Goal: Information Seeking & Learning: Learn about a topic

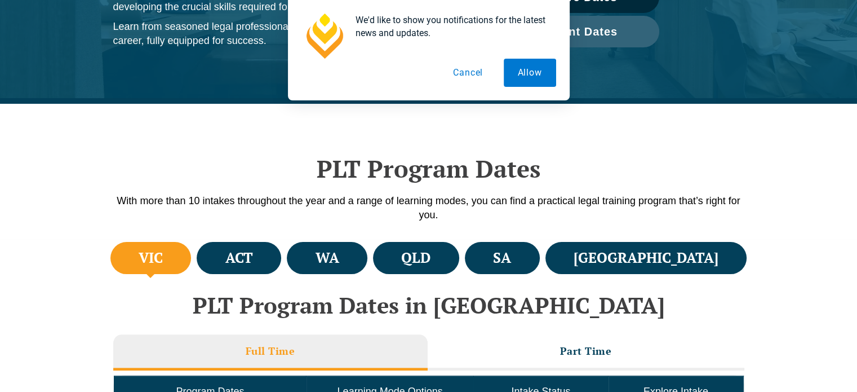
click at [684, 258] on h4 "NSW" at bounding box center [646, 258] width 145 height 19
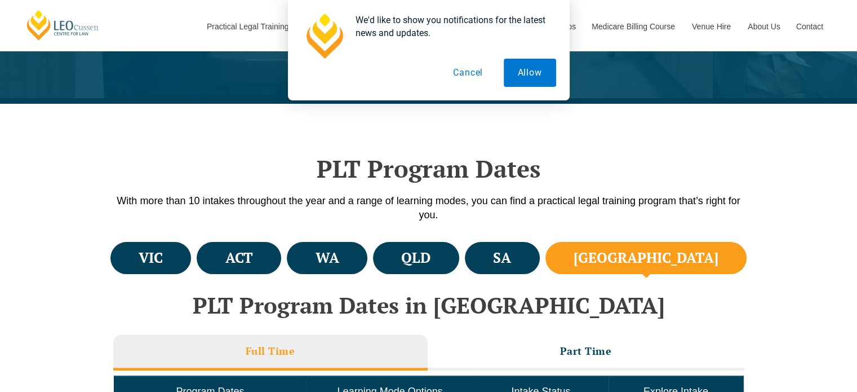
click at [684, 258] on h4 "NSW" at bounding box center [646, 258] width 145 height 19
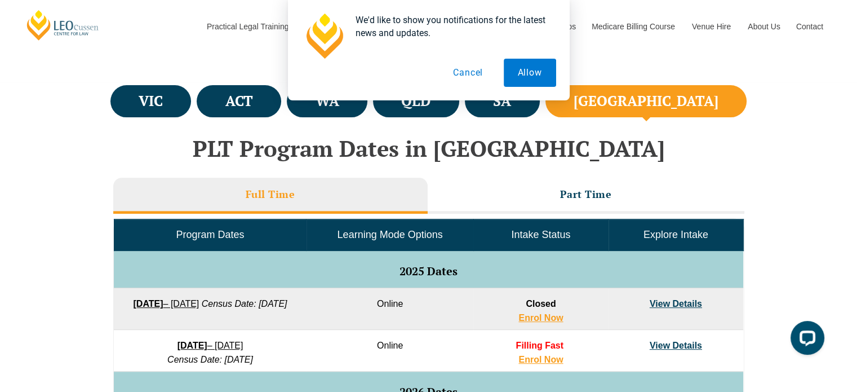
scroll to position [394, 0]
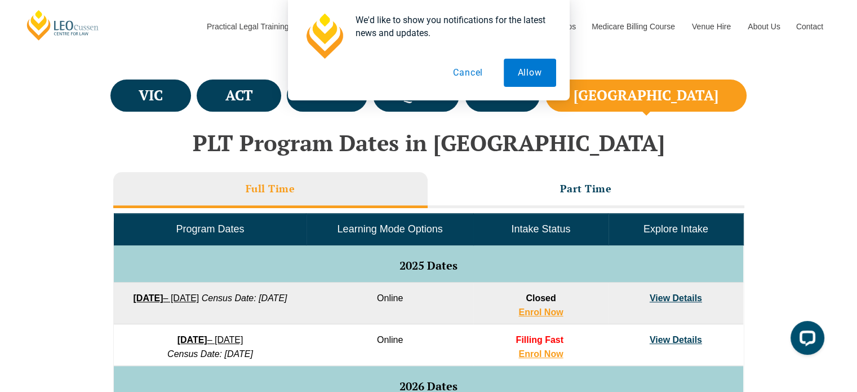
click at [473, 78] on button "Cancel" at bounding box center [468, 73] width 58 height 28
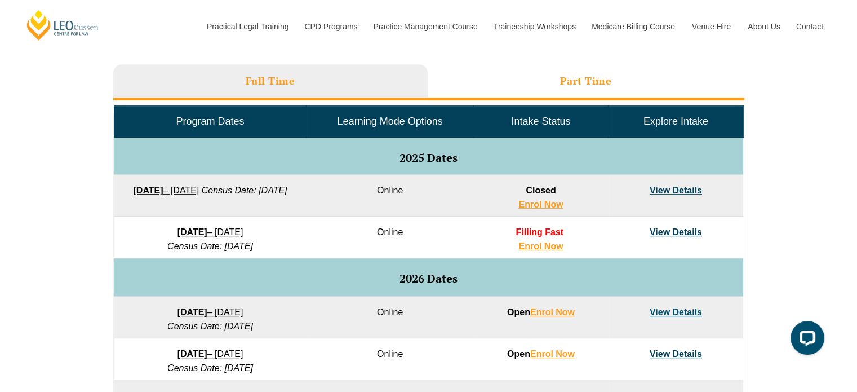
scroll to position [503, 0]
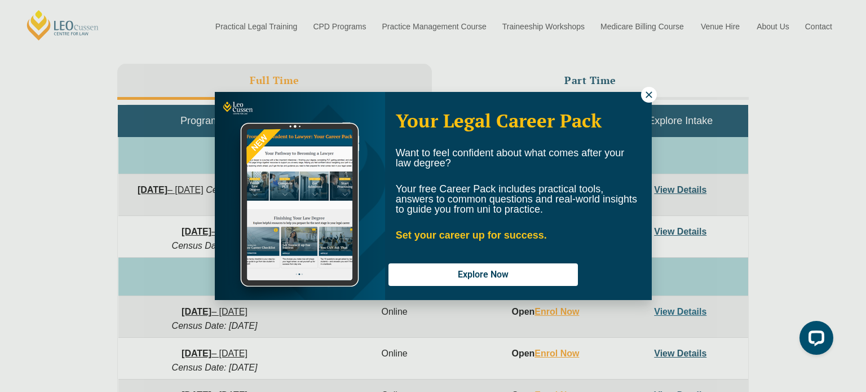
click at [650, 93] on icon at bounding box center [648, 94] width 6 height 6
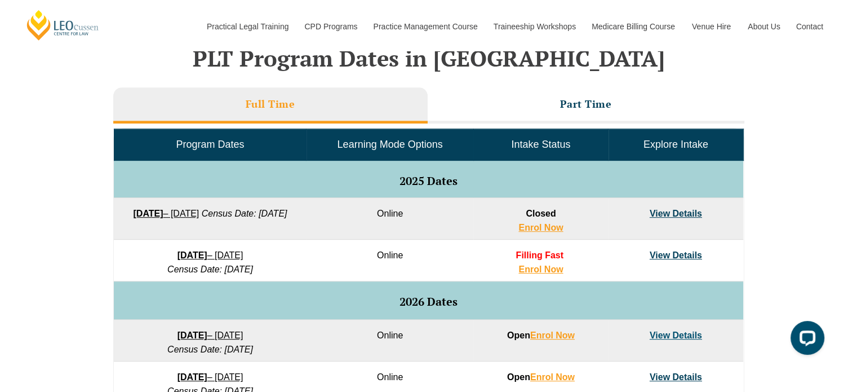
scroll to position [485, 0]
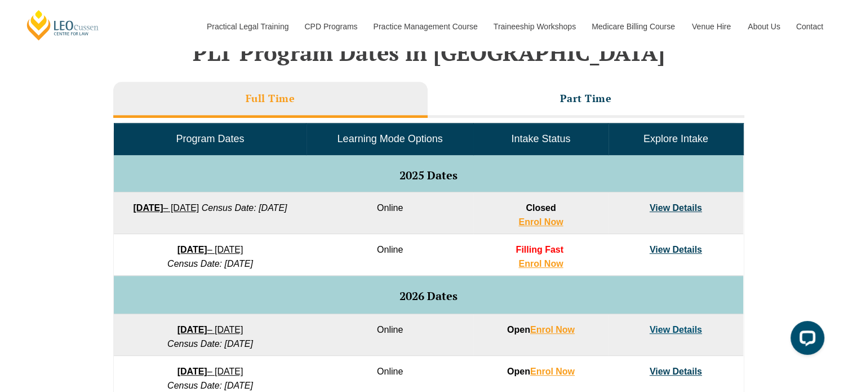
click at [669, 210] on link "View Details" at bounding box center [676, 208] width 52 height 10
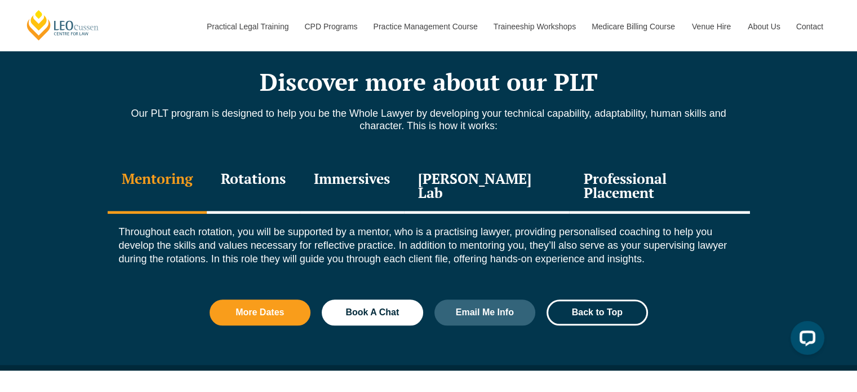
scroll to position [1255, 0]
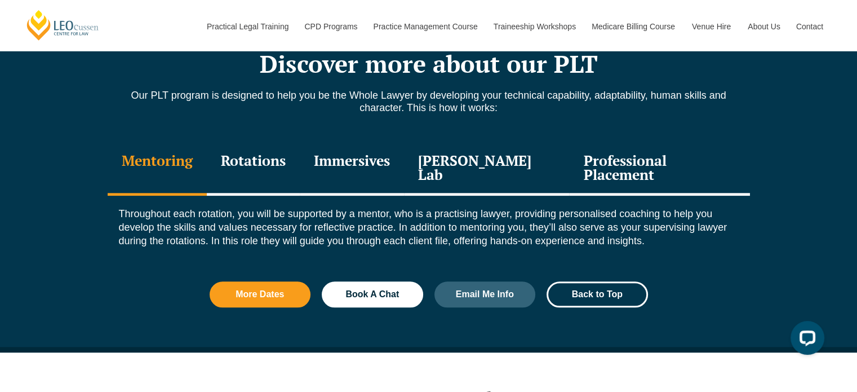
click at [585, 157] on div "Professional Placement" at bounding box center [659, 169] width 180 height 54
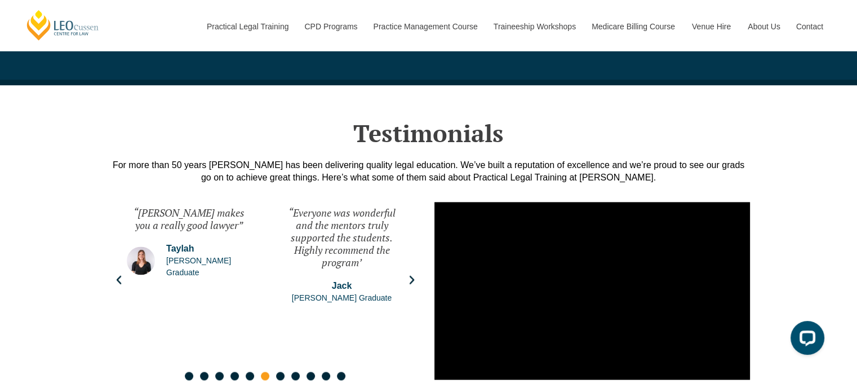
scroll to position [1596, 0]
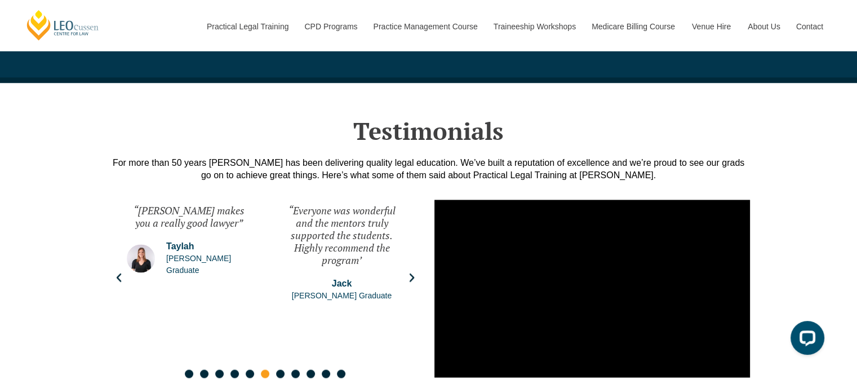
click at [409, 272] on icon "Next slide" at bounding box center [411, 277] width 11 height 11
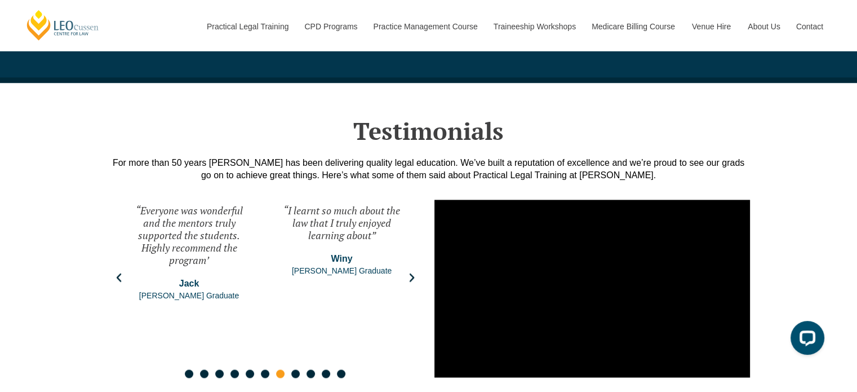
click at [409, 272] on icon "Next slide" at bounding box center [411, 277] width 11 height 11
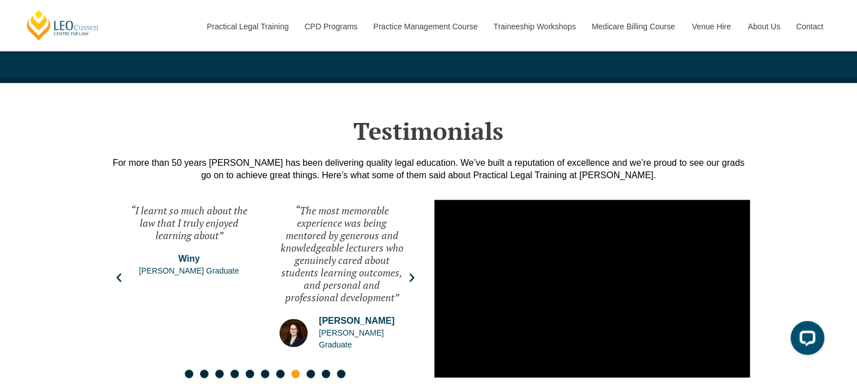
click at [409, 272] on icon "Next slide" at bounding box center [411, 277] width 11 height 11
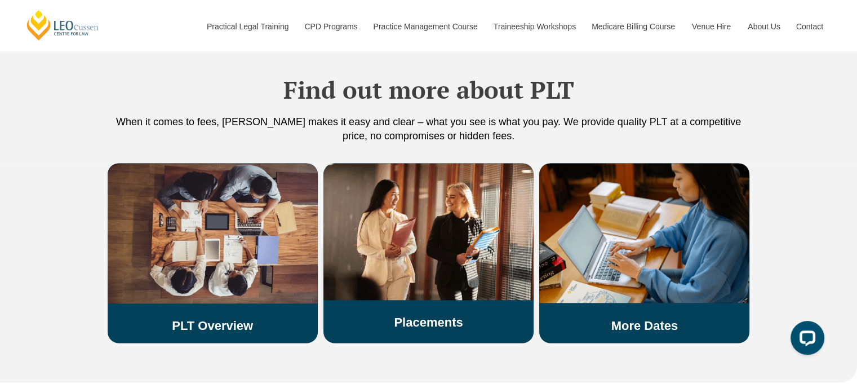
scroll to position [1996, 0]
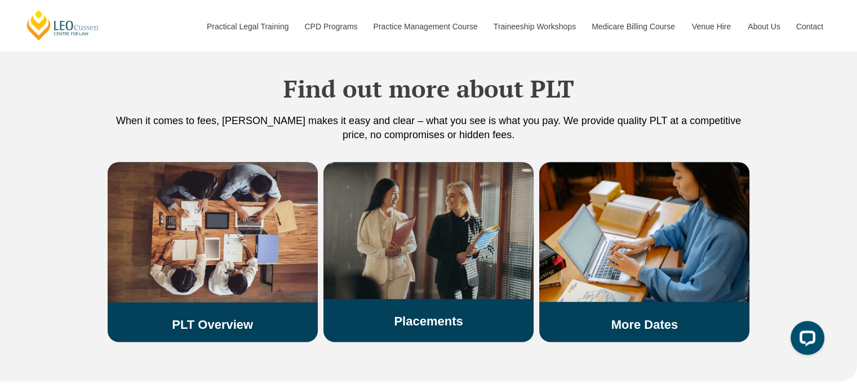
click at [431, 313] on link "Placements" at bounding box center [428, 320] width 69 height 14
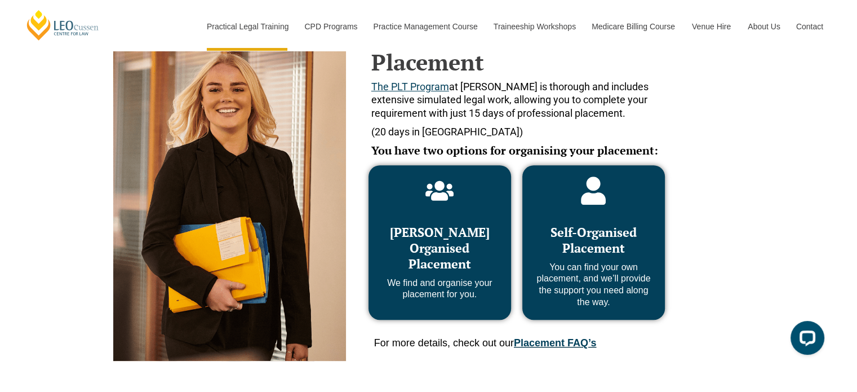
scroll to position [516, 0]
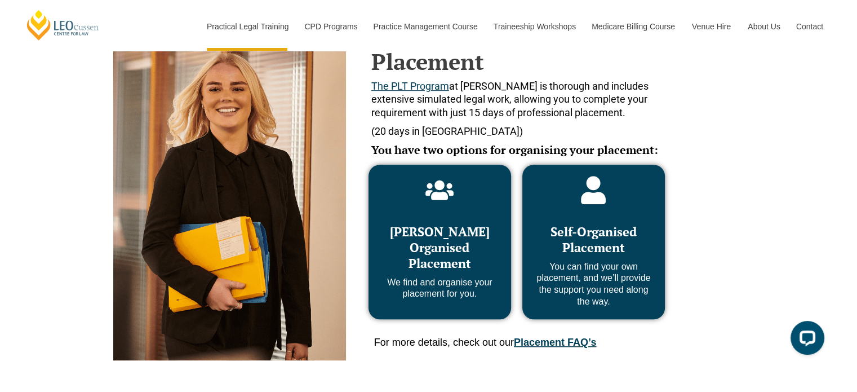
click at [443, 203] on icon at bounding box center [439, 190] width 28 height 28
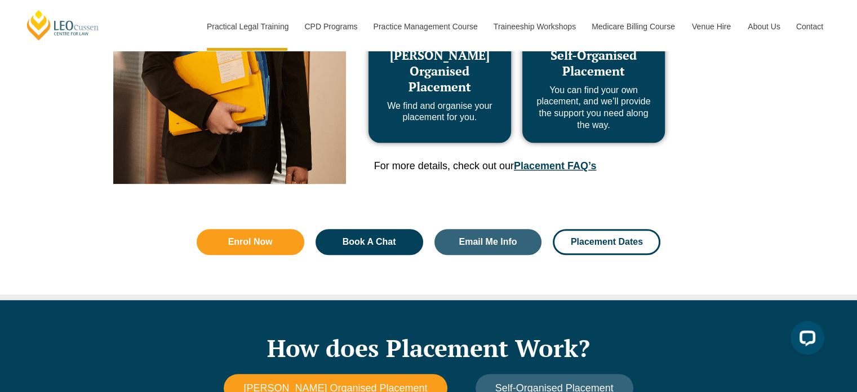
scroll to position [692, 0]
click at [551, 168] on link "Placement FAQ’s" at bounding box center [555, 165] width 82 height 11
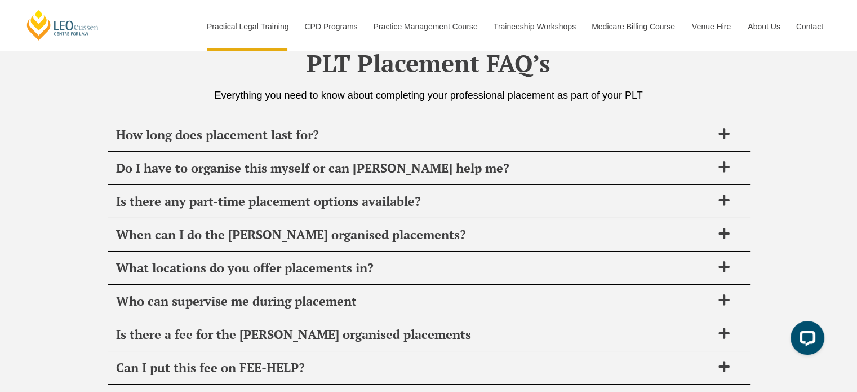
scroll to position [3975, 0]
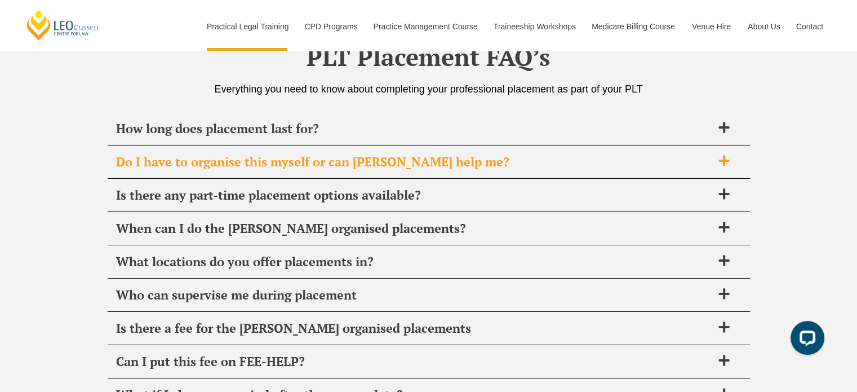
click at [509, 154] on span "Do I have to organise this myself or can Leo Cussen help me?" at bounding box center [414, 162] width 596 height 16
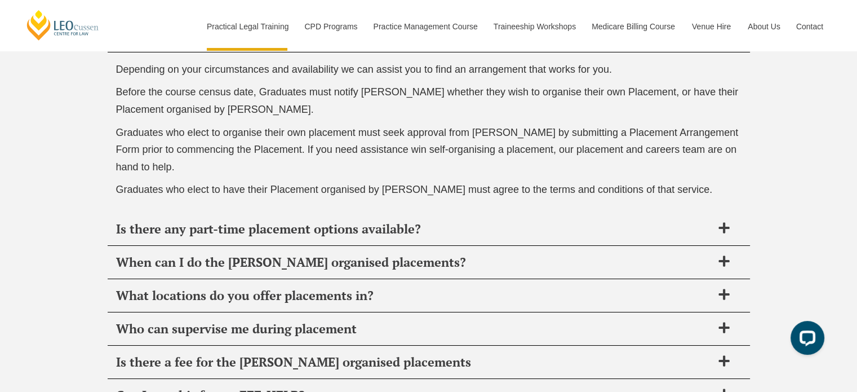
scroll to position [4103, 0]
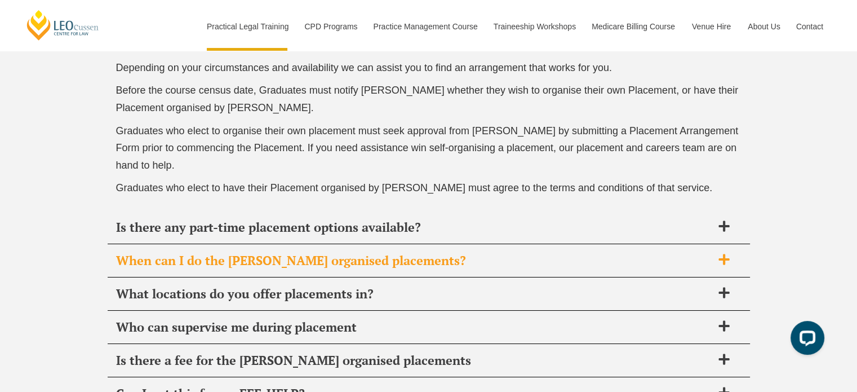
click at [401, 256] on span "When can I do the Leo Cussen organised placements?" at bounding box center [414, 260] width 596 height 16
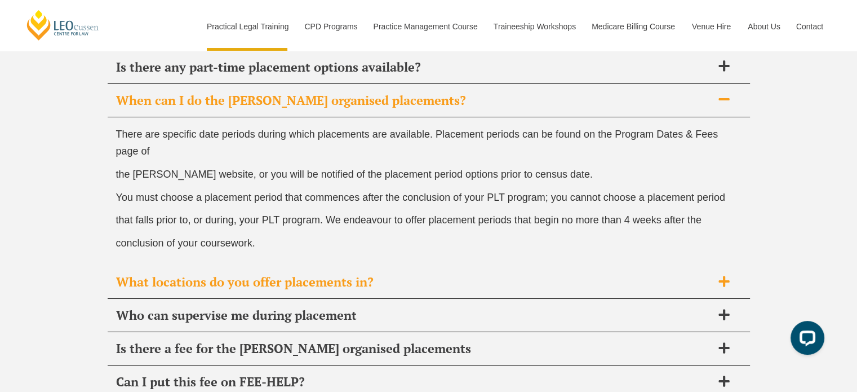
click at [391, 278] on span "What locations do you offer placements in?" at bounding box center [414, 282] width 596 height 16
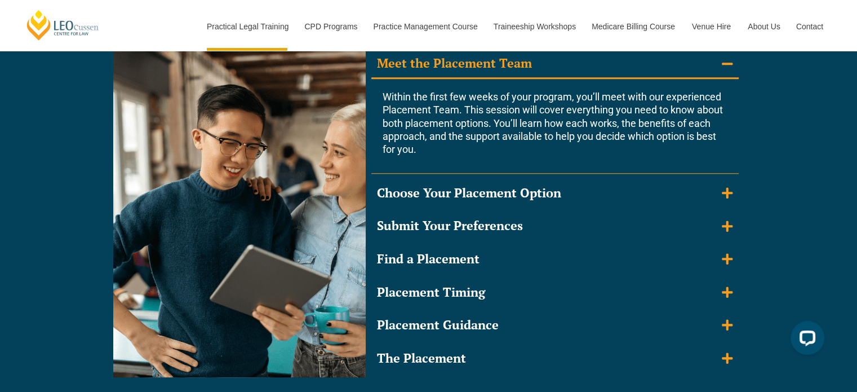
scroll to position [1066, 0]
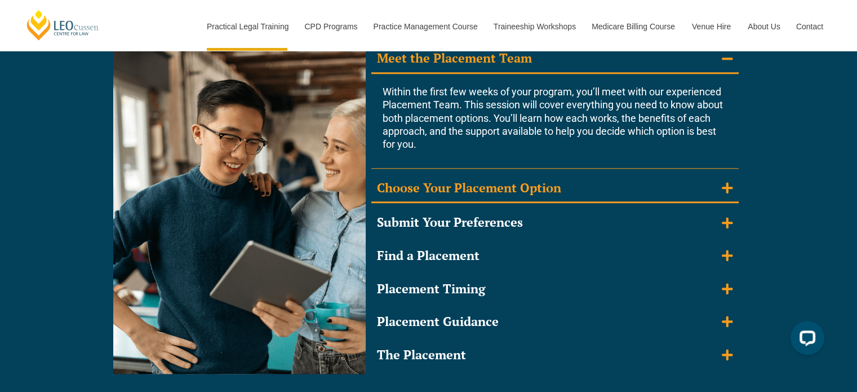
click at [441, 175] on summary "Choose Your Placement Option" at bounding box center [554, 188] width 367 height 29
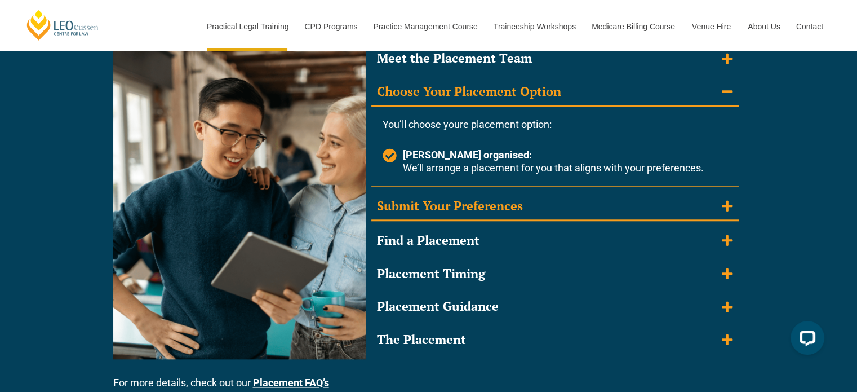
click at [459, 207] on div "Submit Your Preferences" at bounding box center [450, 206] width 146 height 16
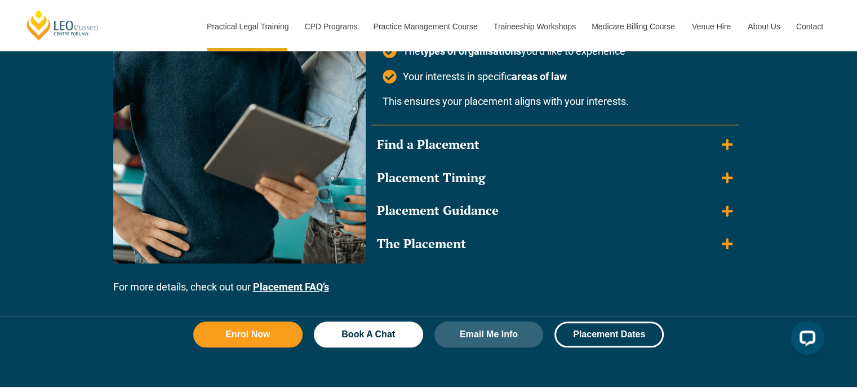
scroll to position [1243, 0]
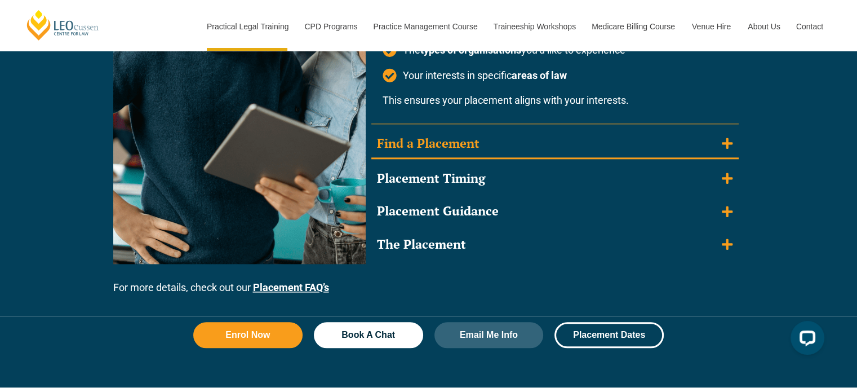
click at [467, 136] on div "Find a Placement" at bounding box center [428, 143] width 103 height 16
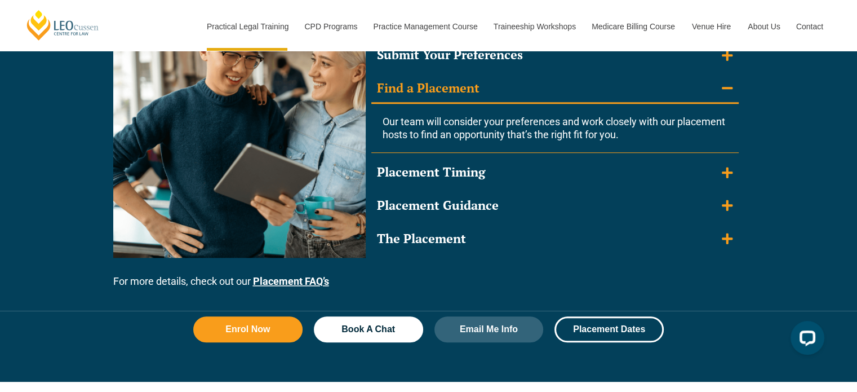
scroll to position [1135, 0]
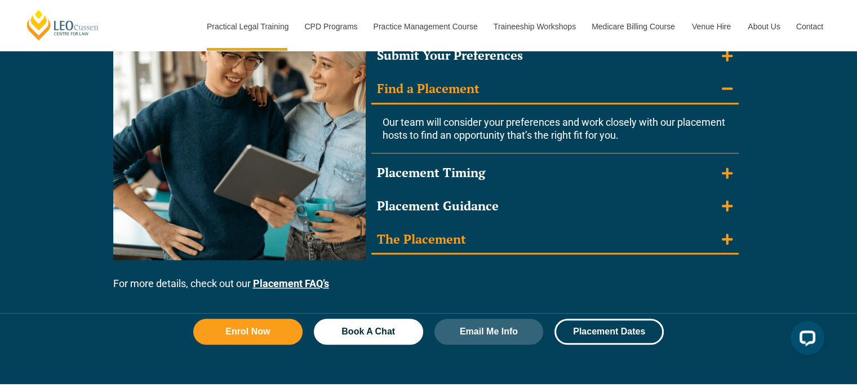
click at [496, 234] on summary "The Placement" at bounding box center [554, 239] width 367 height 29
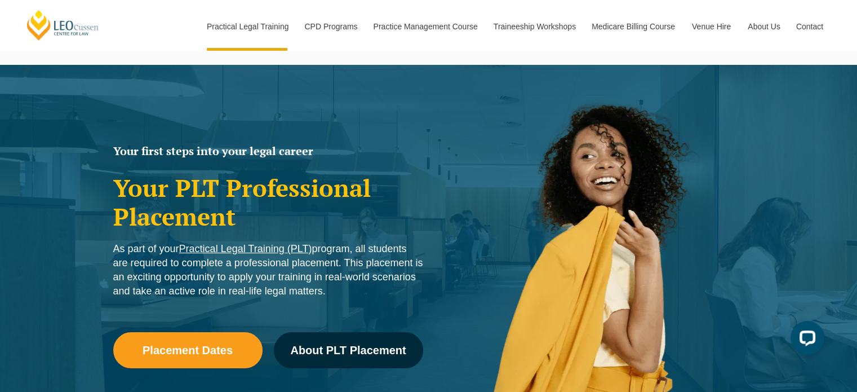
scroll to position [0, 0]
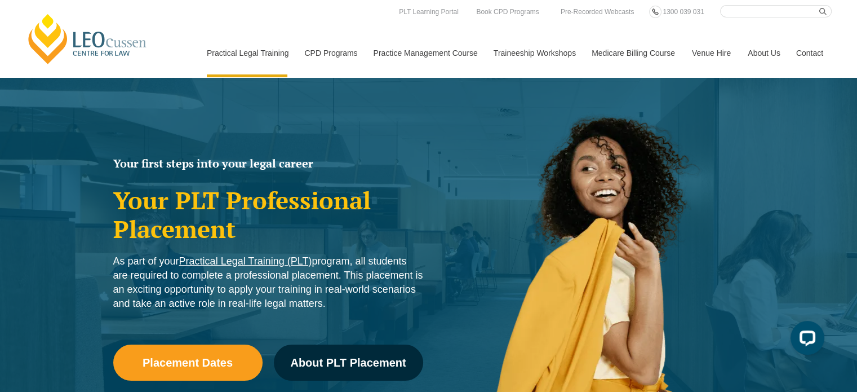
click at [637, 51] on link "Medicare Billing Course" at bounding box center [633, 53] width 100 height 48
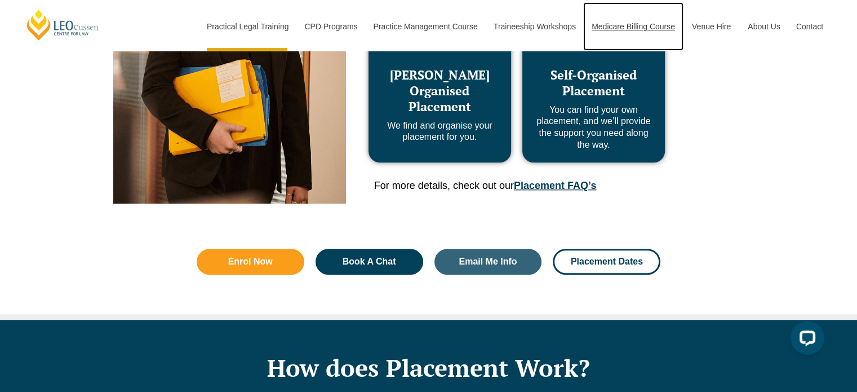
scroll to position [692, 0]
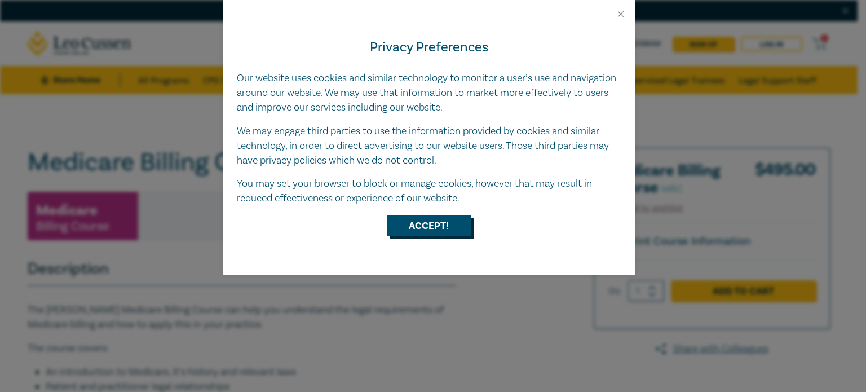
click at [433, 218] on button "Accept!" at bounding box center [429, 225] width 85 height 21
